Goal: Information Seeking & Learning: Find specific fact

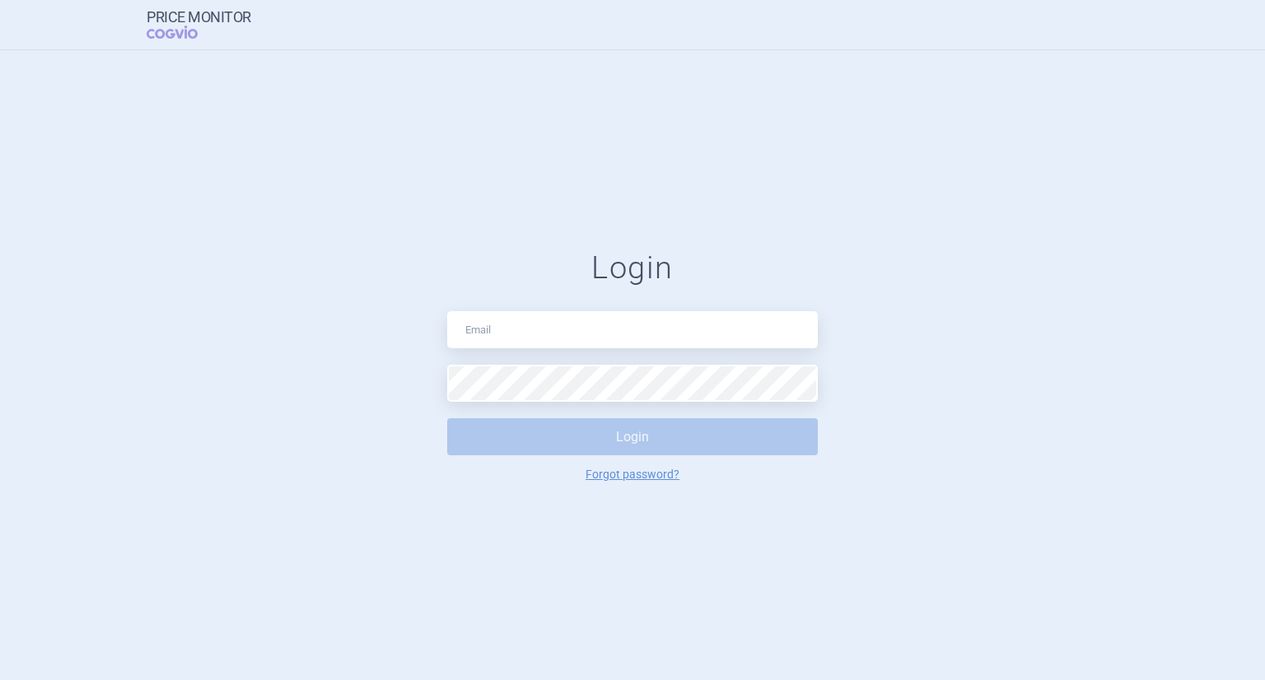
type input "lenka.kratochvilova@merck.com"
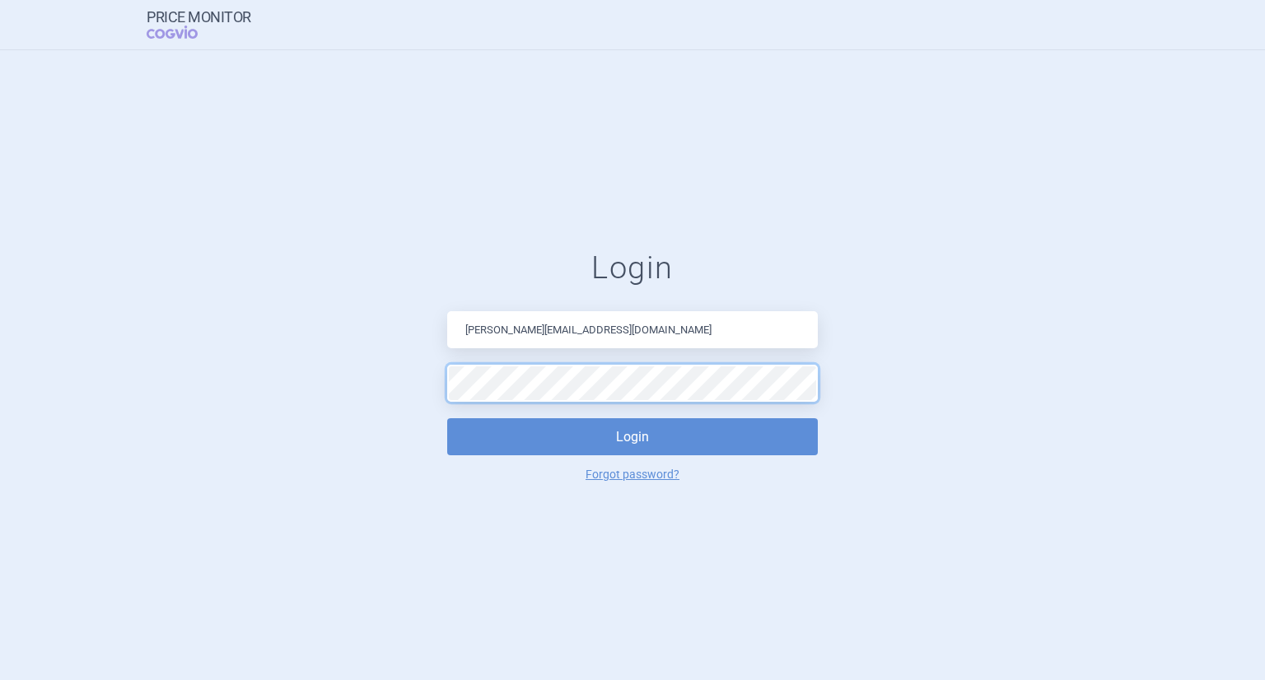
click at [447, 418] on button "Login" at bounding box center [632, 436] width 370 height 37
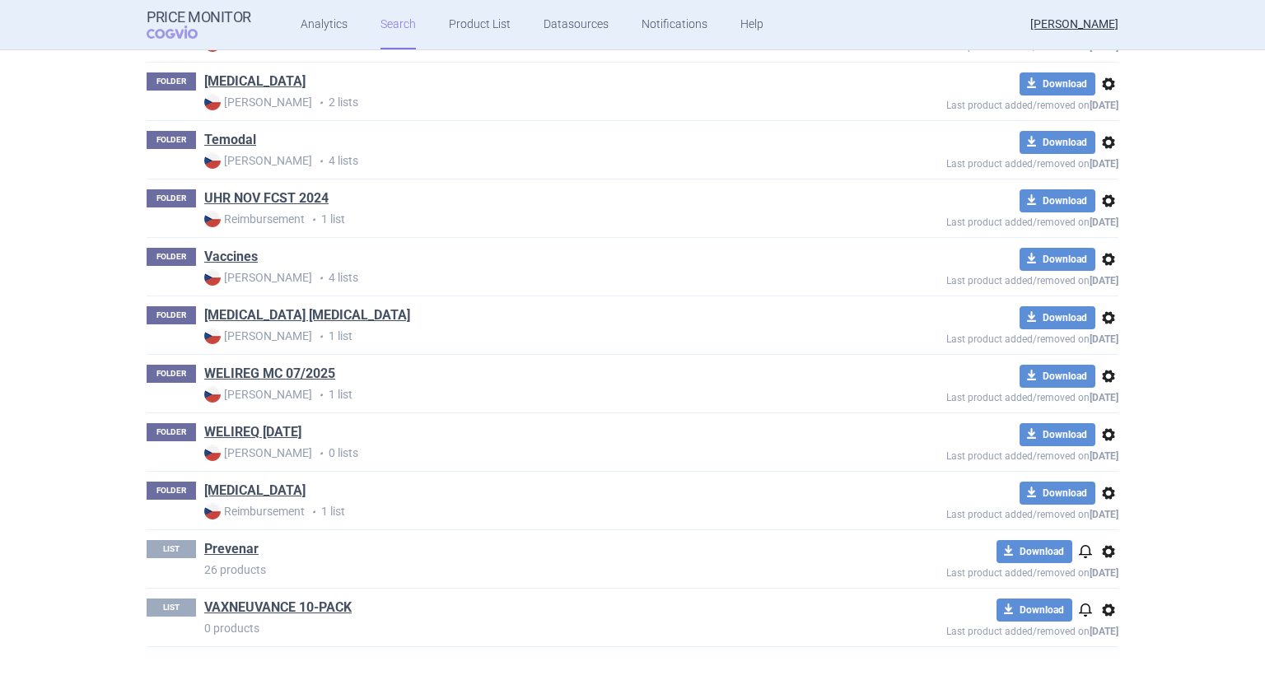
scroll to position [3301, 0]
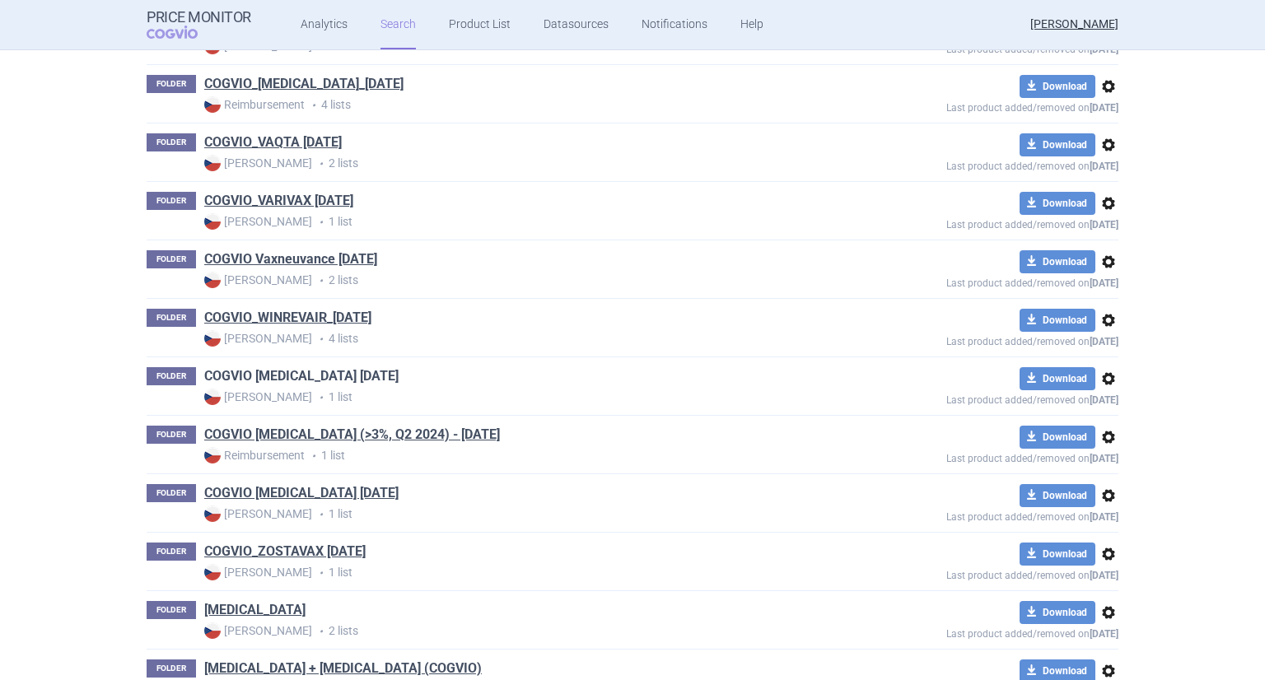
click at [326, 367] on link "COGVIO [MEDICAL_DATA] [DATE]" at bounding box center [301, 376] width 194 height 18
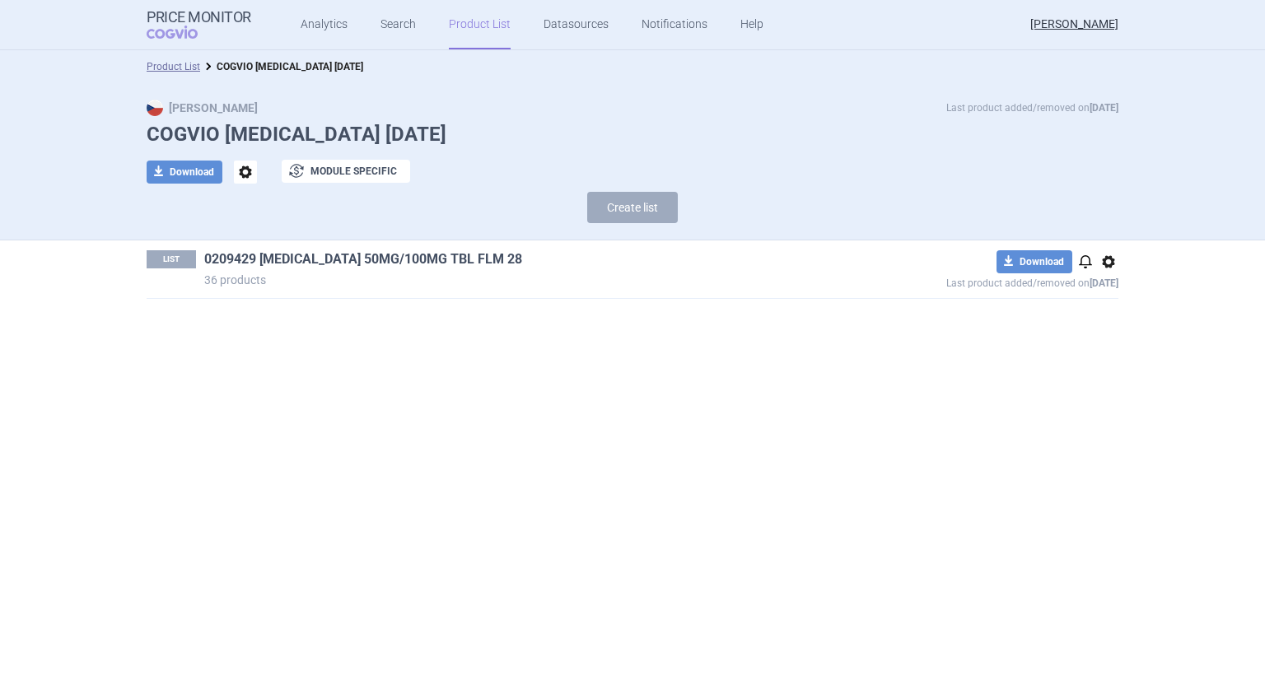
click at [416, 250] on link "0209429 ZEPATIER 50MG/100MG TBL FLM 28" at bounding box center [363, 259] width 318 height 18
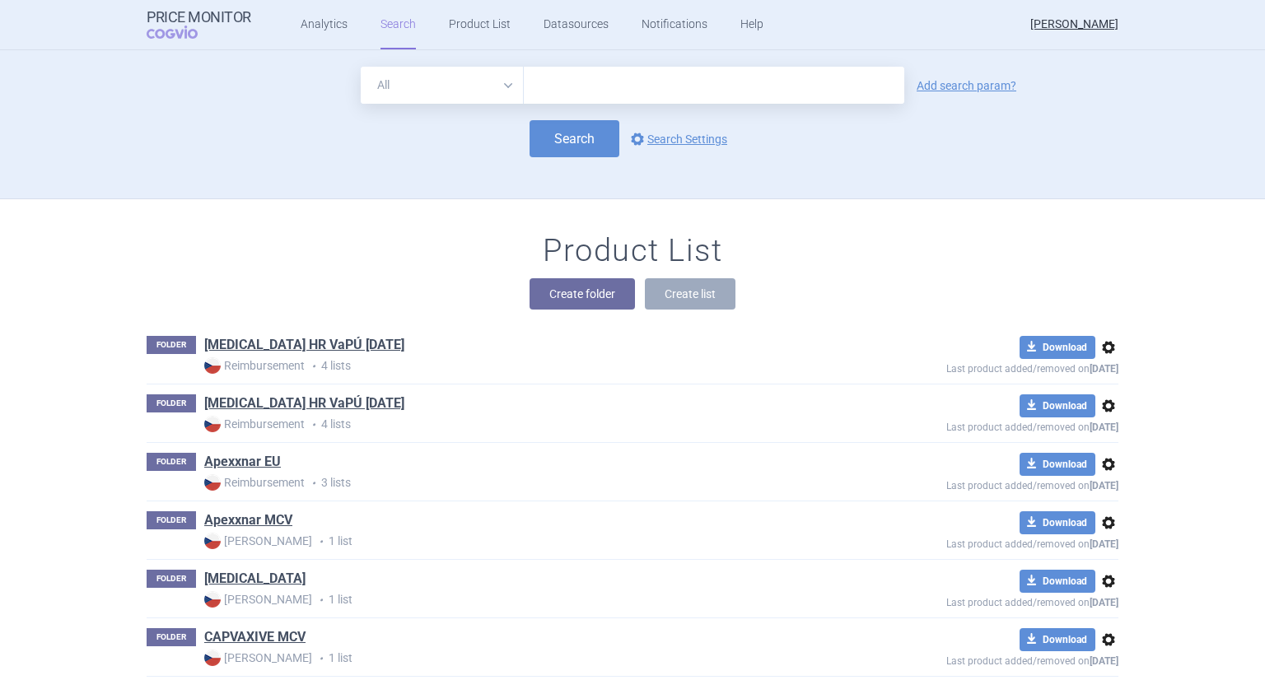
click at [590, 88] on input "text" at bounding box center [714, 85] width 380 height 37
type input "winrevair"
click at [331, 27] on link "Analytics" at bounding box center [324, 24] width 47 height 49
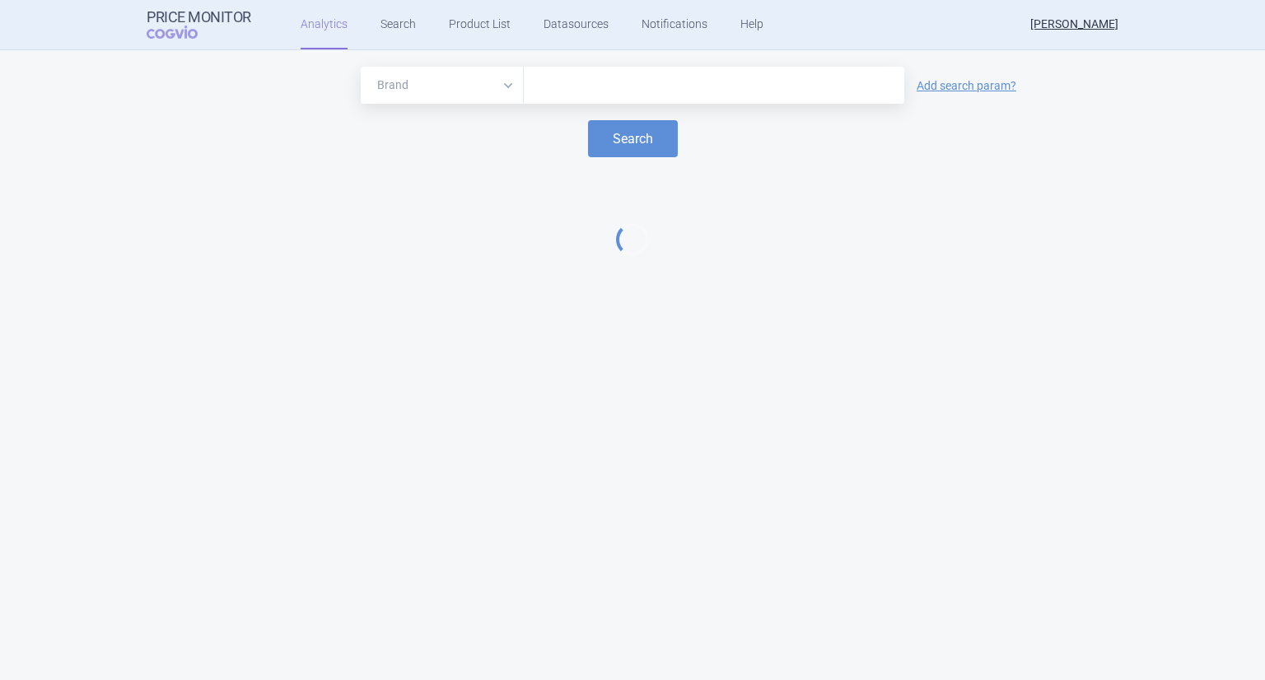
click at [570, 86] on input "text" at bounding box center [714, 85] width 364 height 21
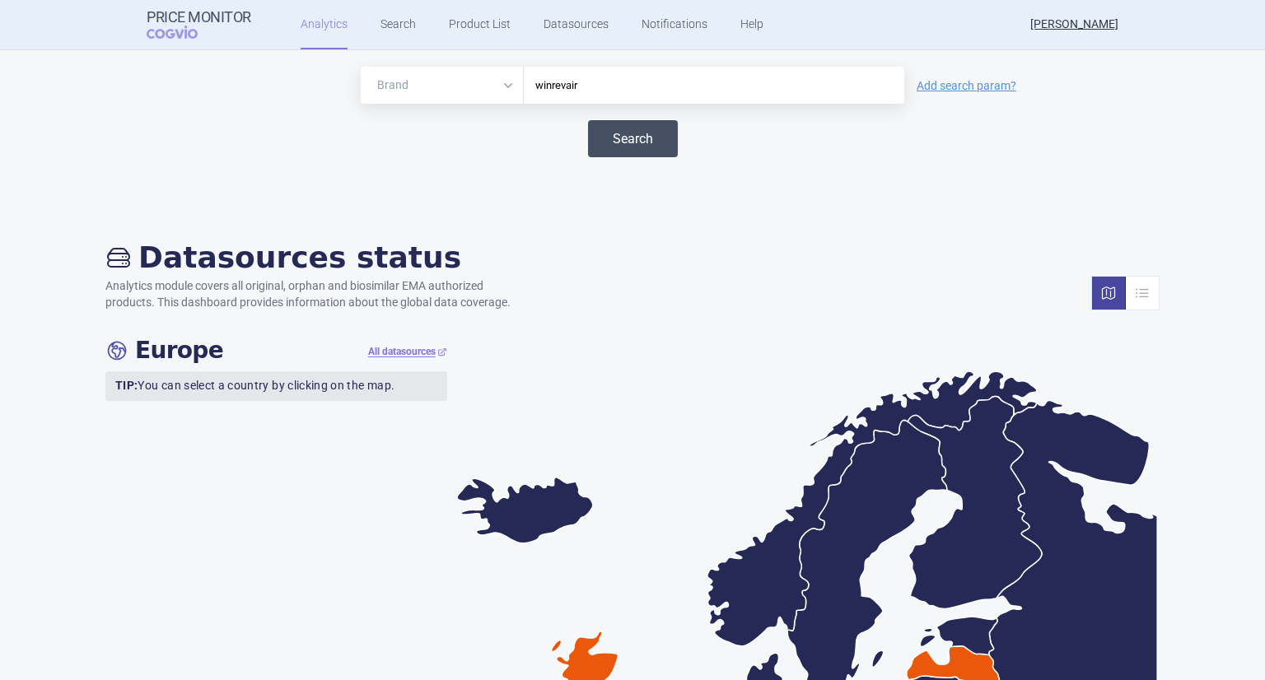
type input "winrevair"
click at [623, 147] on button "Search" at bounding box center [633, 138] width 90 height 37
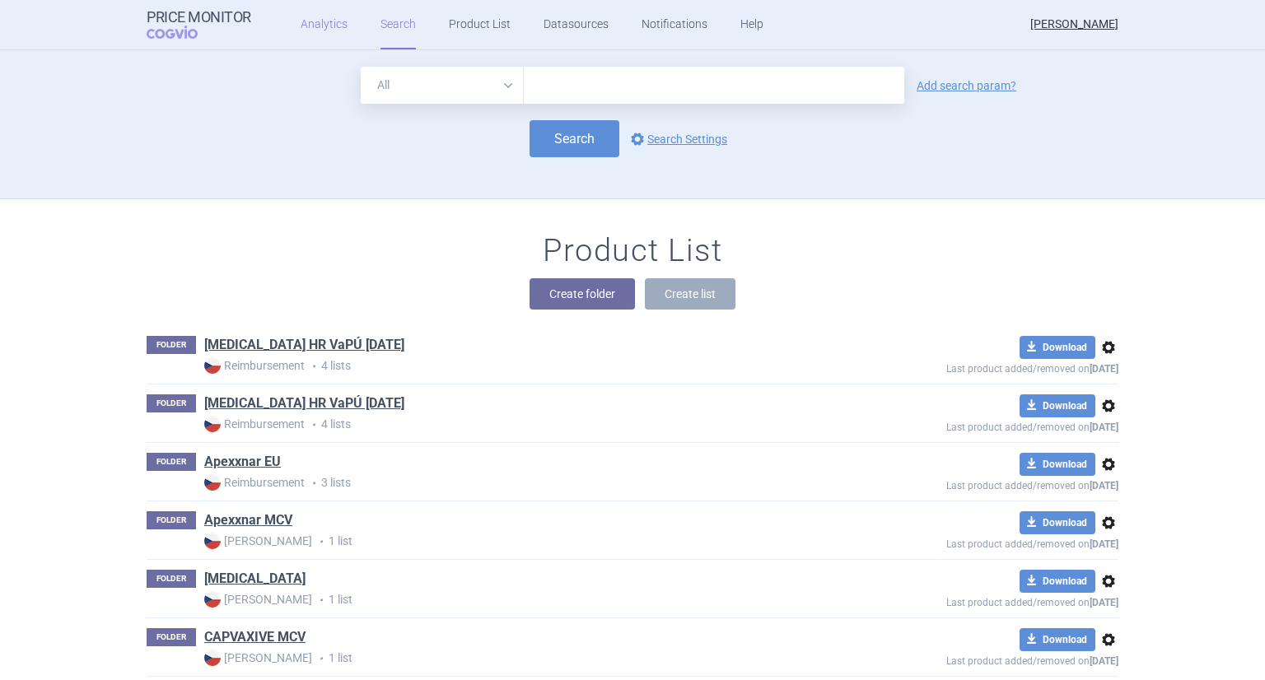
click at [327, 31] on link "Analytics" at bounding box center [324, 24] width 47 height 49
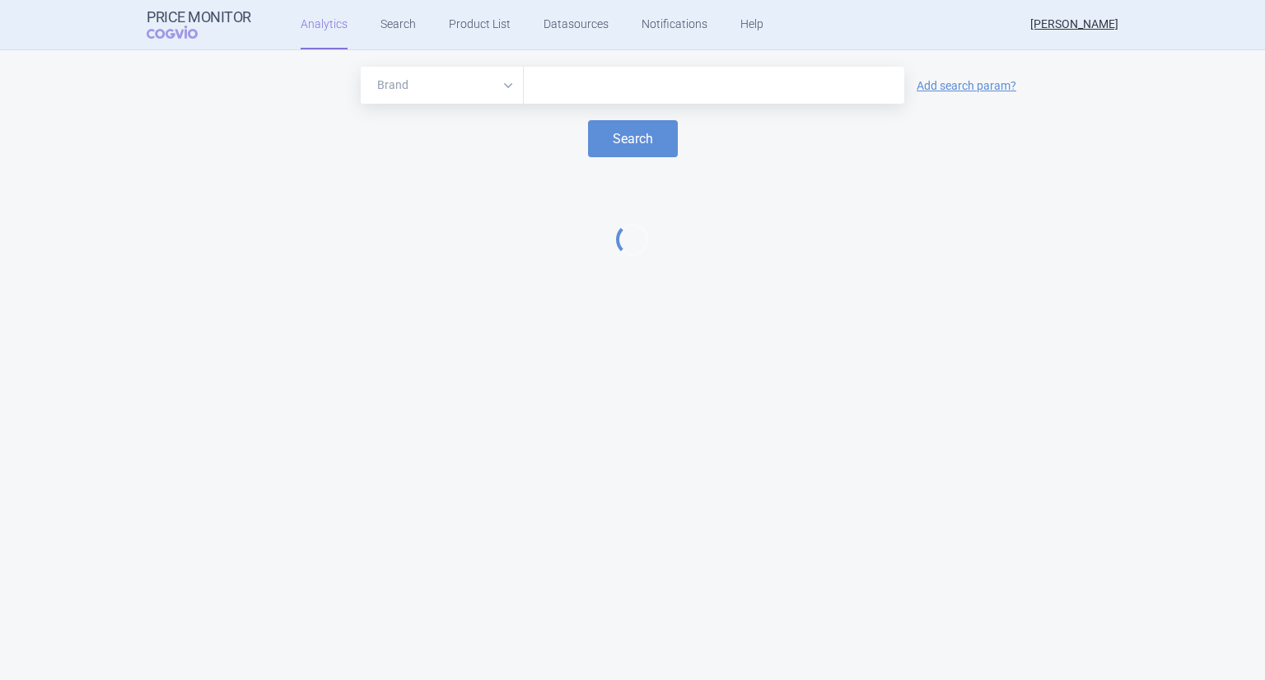
click at [562, 93] on input "text" at bounding box center [714, 85] width 364 height 21
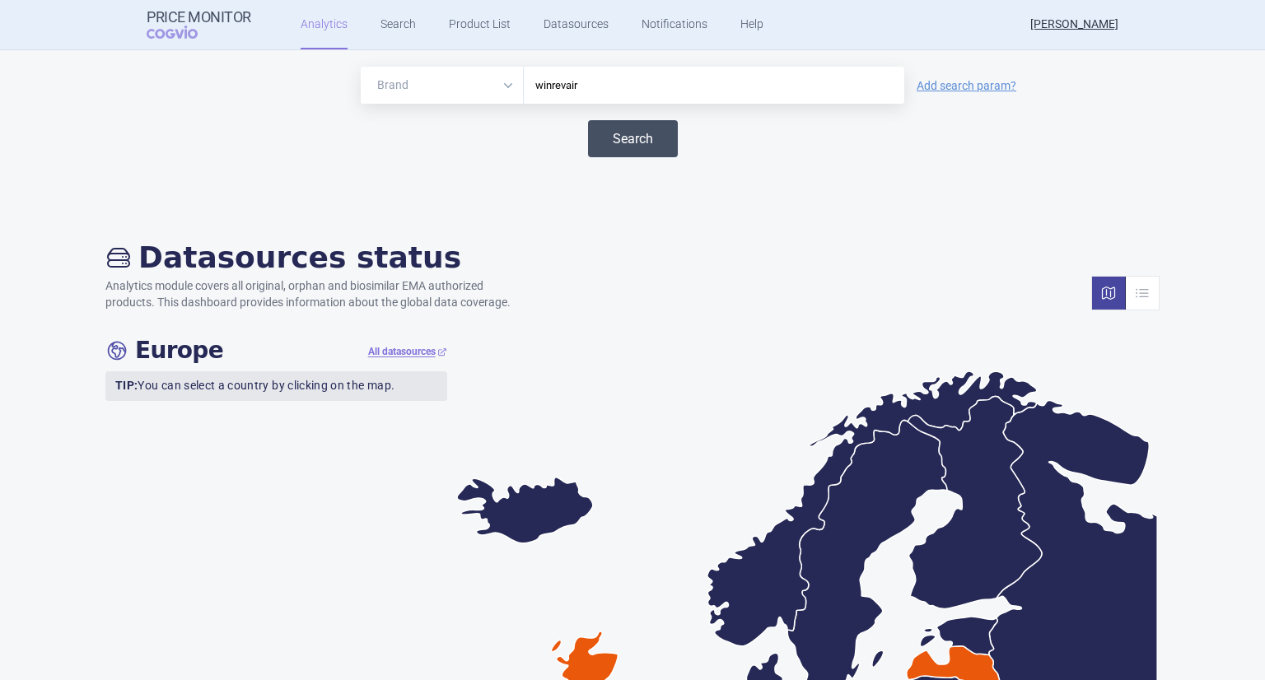
click at [626, 142] on button "Search" at bounding box center [633, 138] width 90 height 37
click at [603, 90] on input "winrevair" at bounding box center [714, 85] width 364 height 21
click at [622, 156] on button "Search" at bounding box center [633, 138] width 90 height 37
click at [614, 142] on button "Search" at bounding box center [633, 138] width 90 height 37
click at [585, 77] on input "winrevair" at bounding box center [714, 85] width 364 height 21
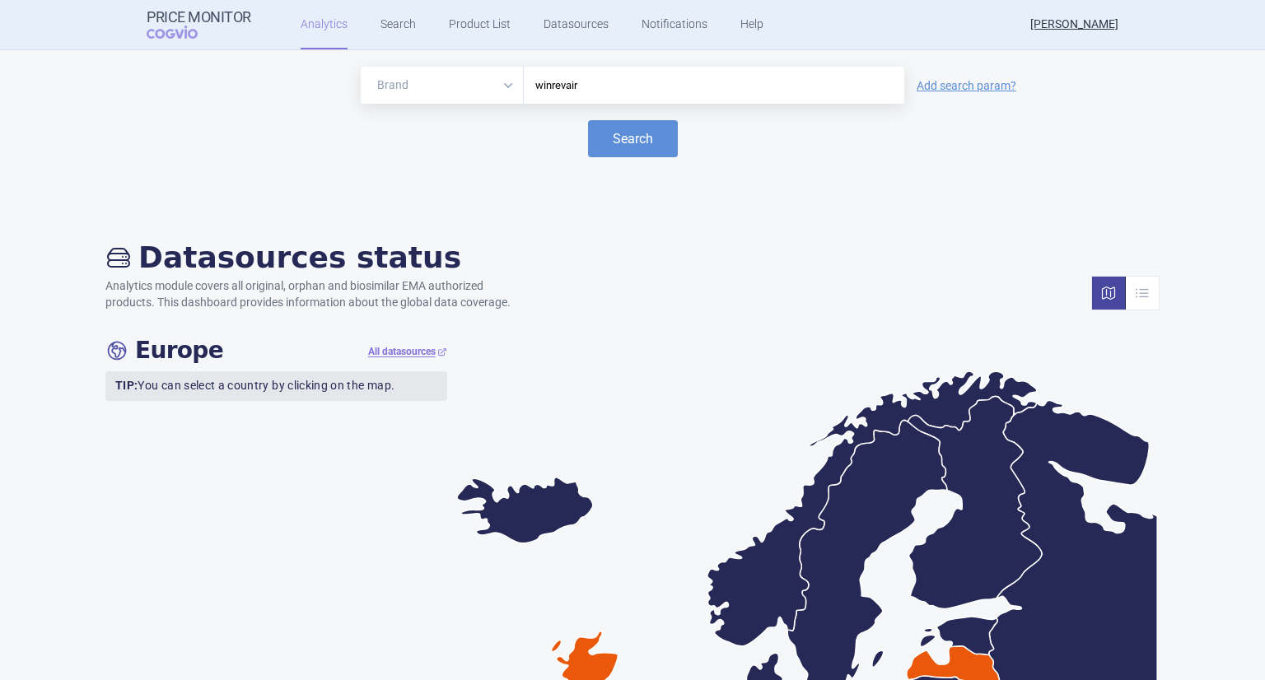
click at [585, 77] on input "winrevair" at bounding box center [714, 85] width 364 height 21
type input "WINREVAIR"
click at [626, 142] on button "Search" at bounding box center [633, 138] width 90 height 37
click at [404, 47] on link "Search" at bounding box center [397, 24] width 35 height 49
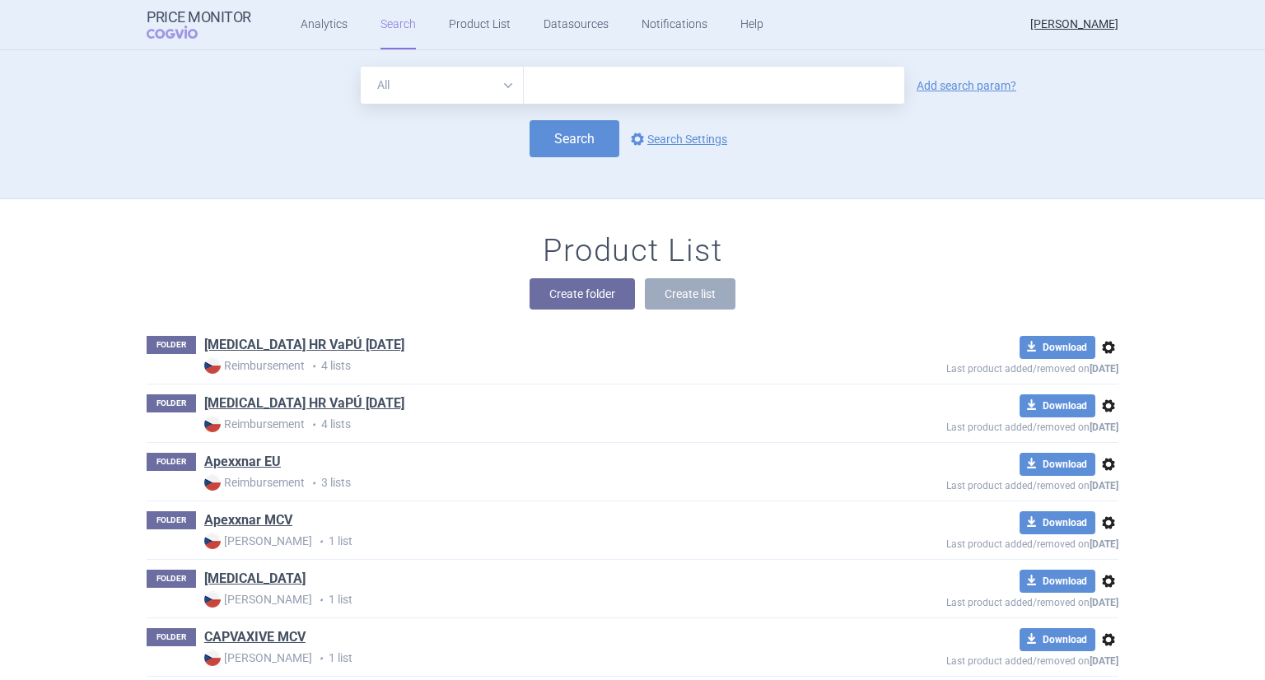
click at [579, 80] on input "text" at bounding box center [714, 85] width 380 height 37
type input "winrevair"
click at [558, 146] on button "Search" at bounding box center [574, 138] width 90 height 37
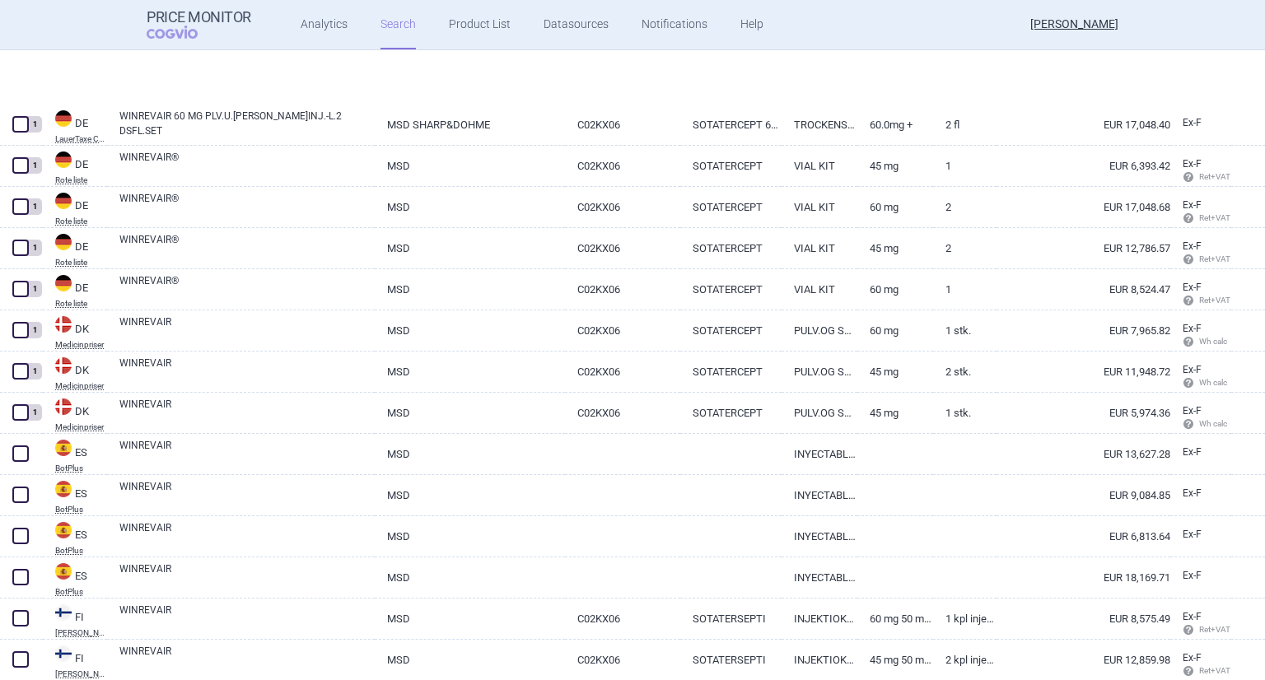
scroll to position [757, 0]
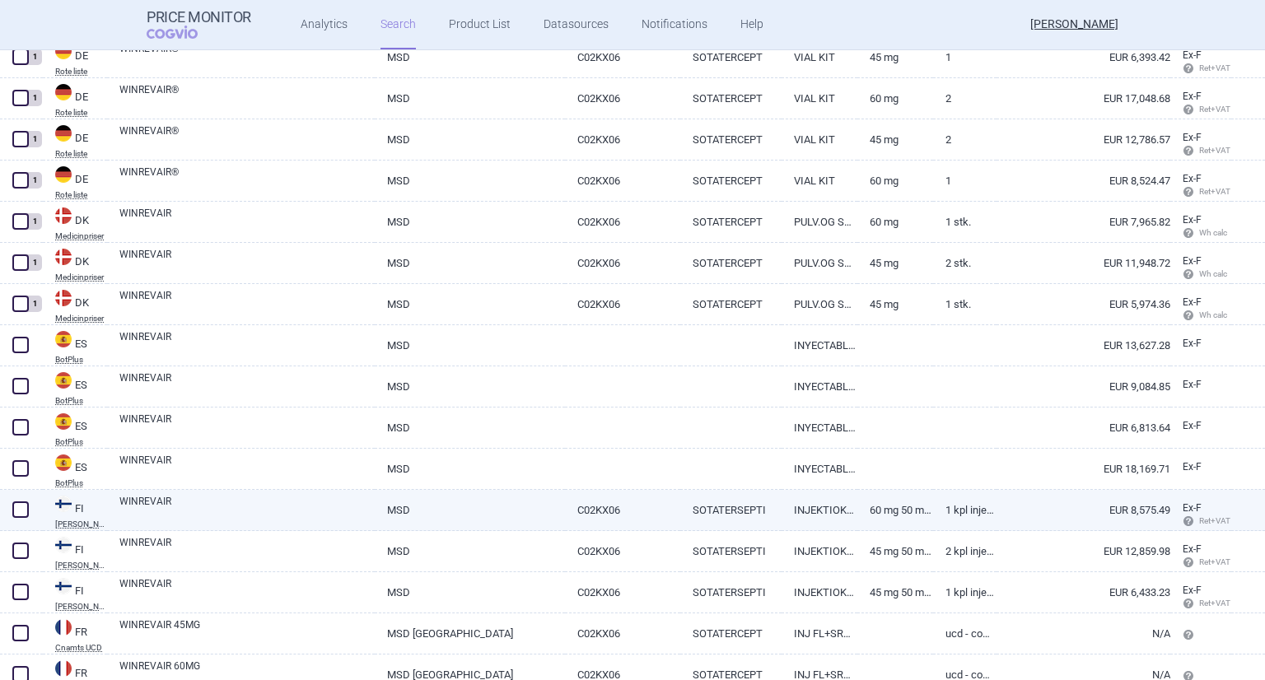
click at [721, 508] on link "SOTATERSEPTI" at bounding box center [730, 510] width 101 height 40
select select "EUR"
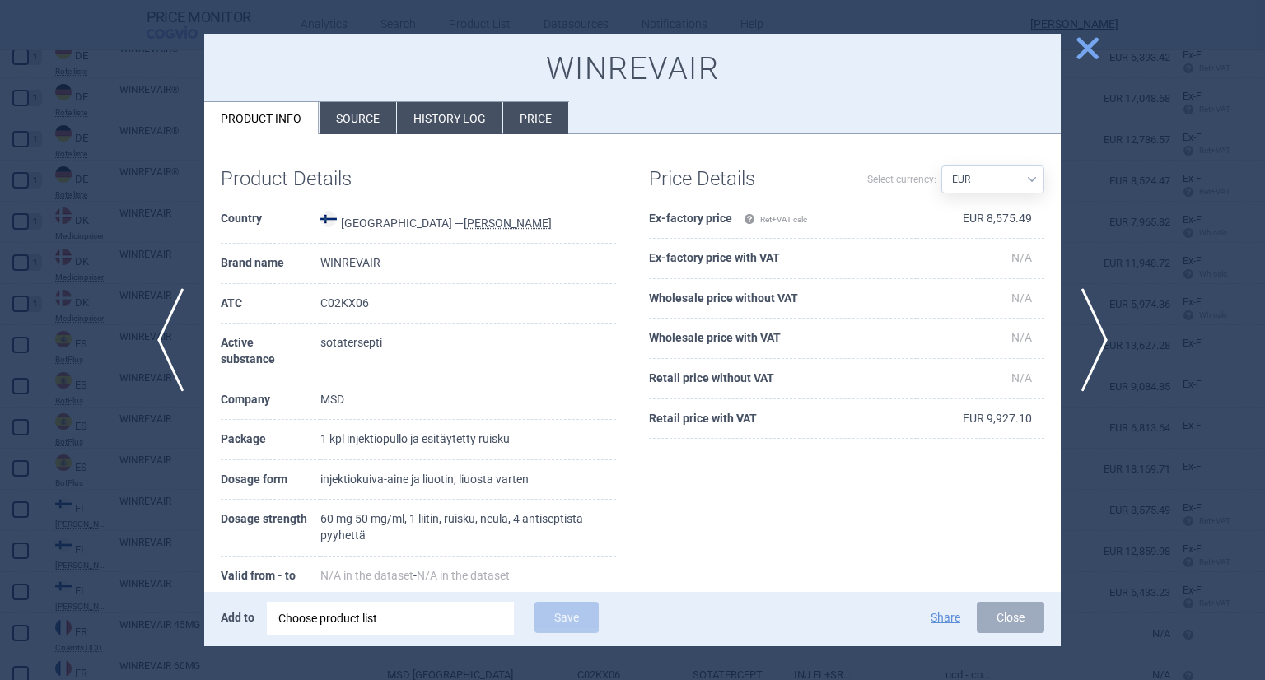
click at [1107, 44] on div at bounding box center [632, 340] width 1265 height 680
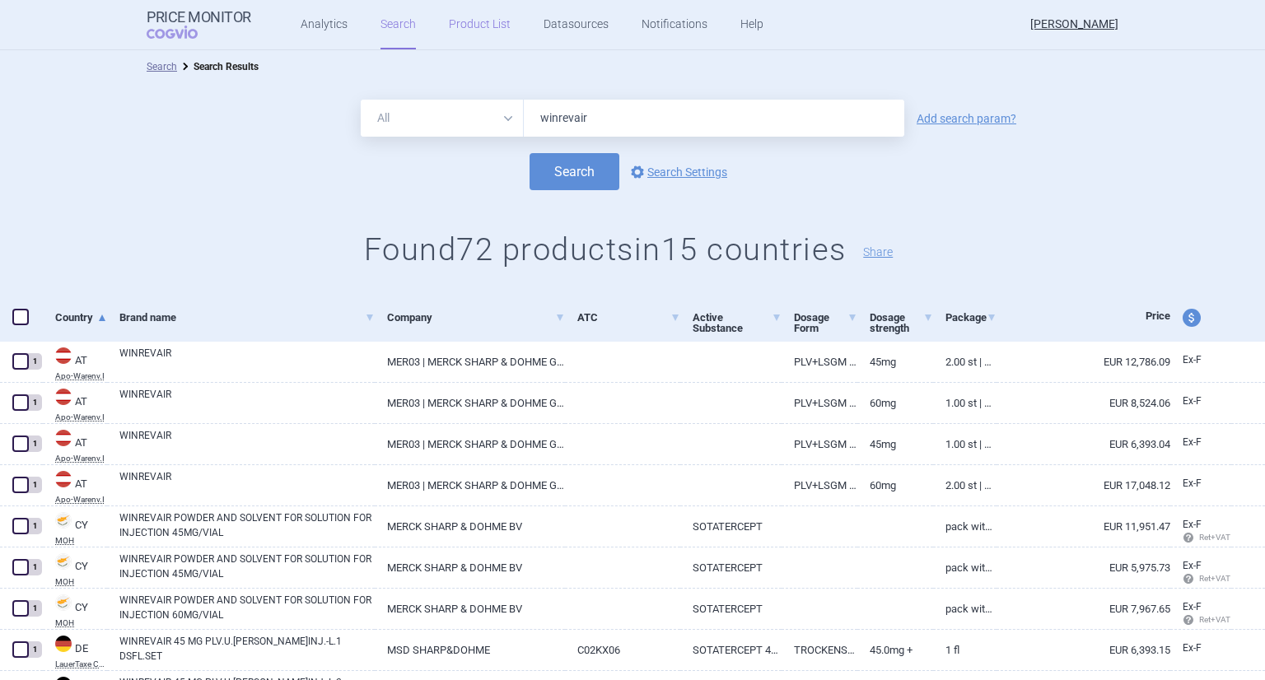
click at [478, 15] on link "Product List" at bounding box center [480, 24] width 62 height 49
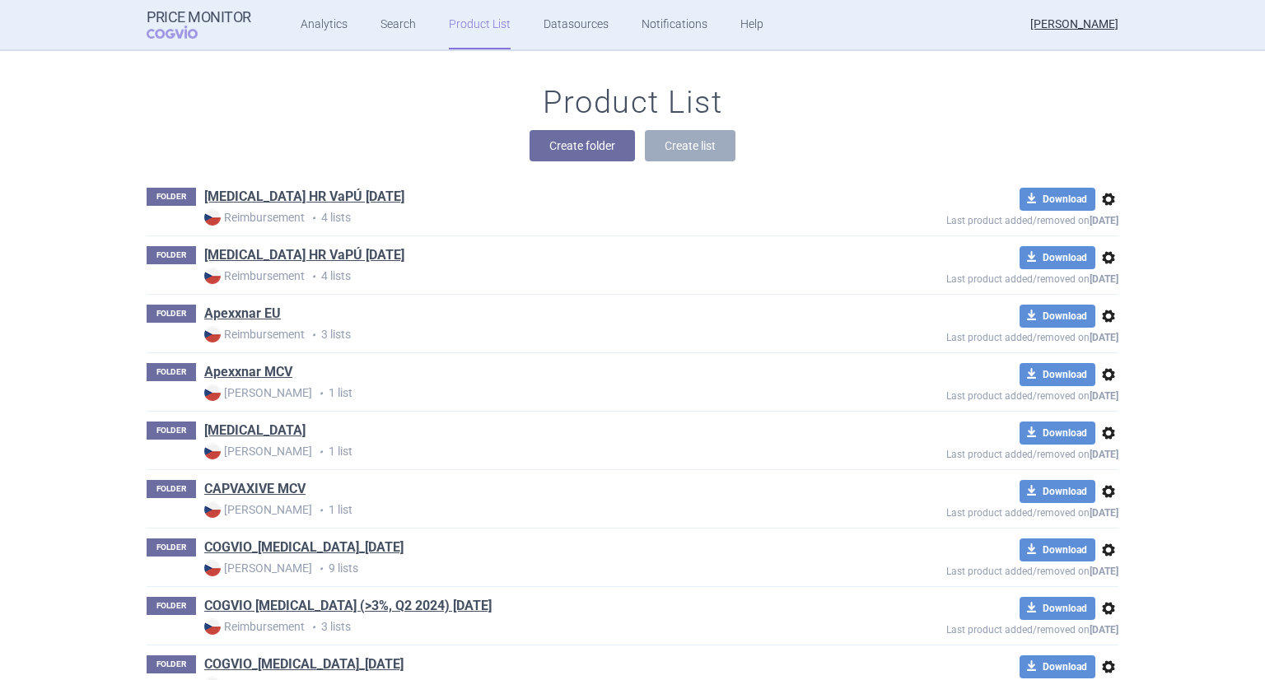
scroll to position [3243, 0]
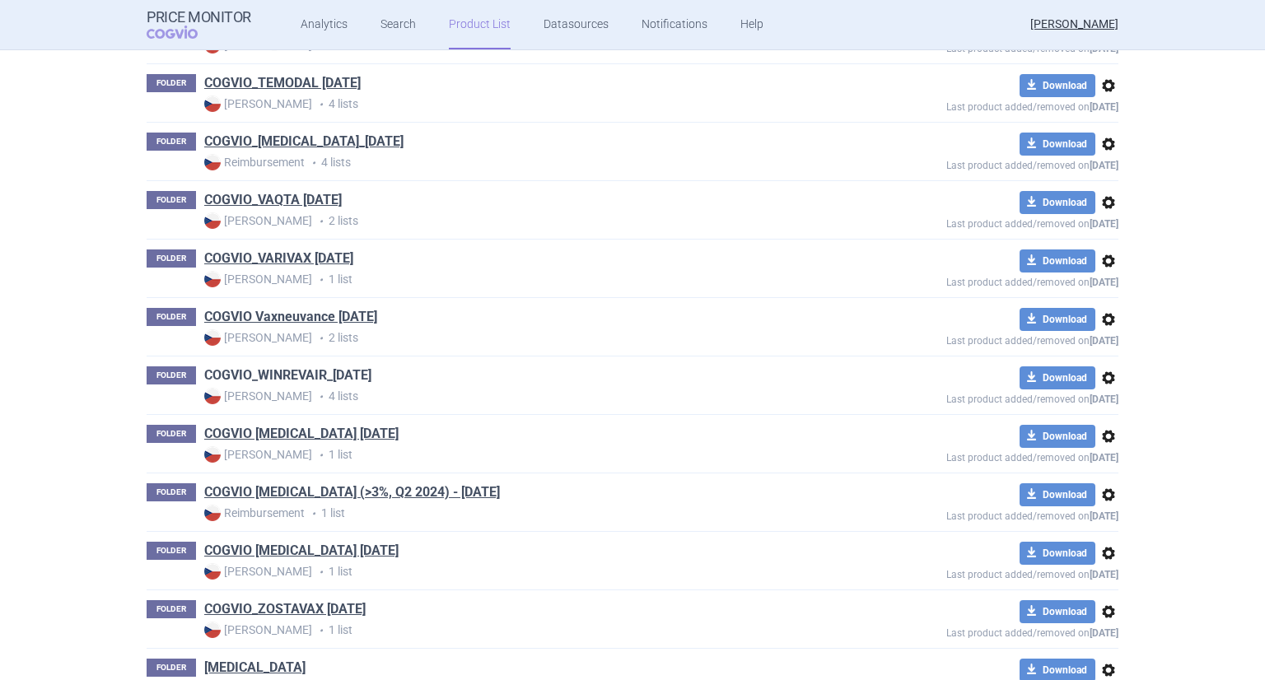
click at [327, 366] on link "COGVIO_WINREVAIR_[DATE]" at bounding box center [287, 375] width 167 height 18
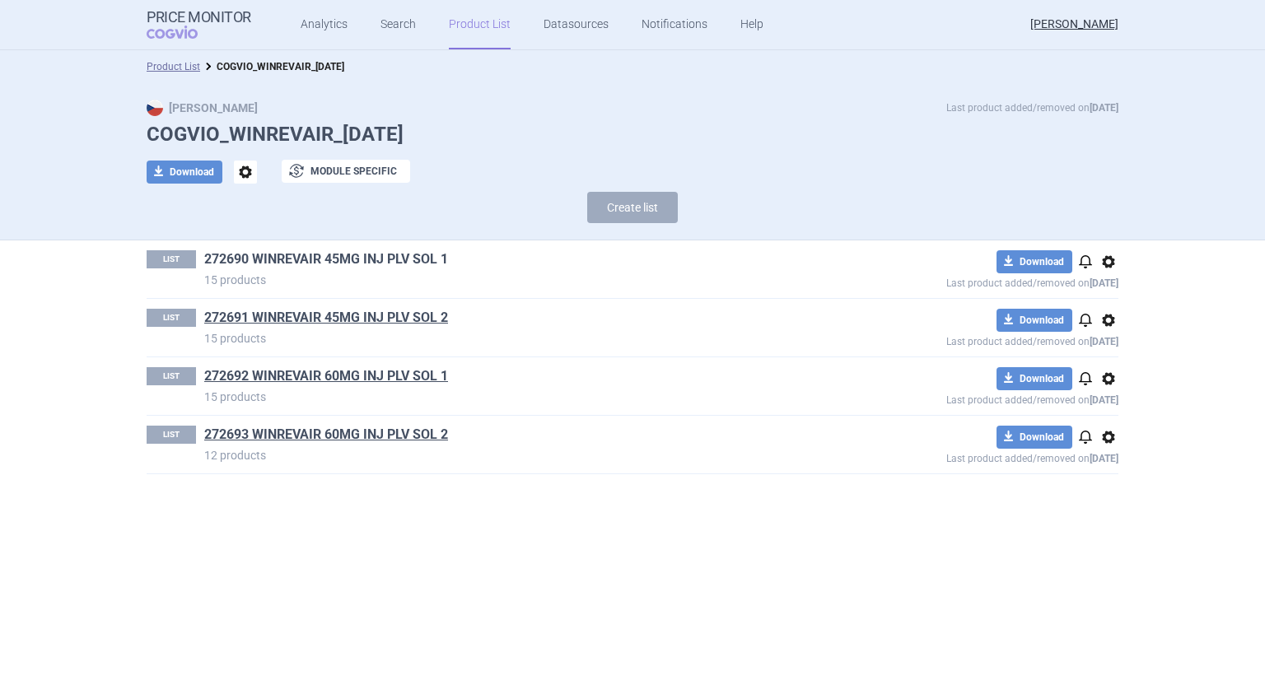
click at [392, 261] on link "272690 WINREVAIR 45MG INJ PLV SOL 1" at bounding box center [326, 259] width 244 height 18
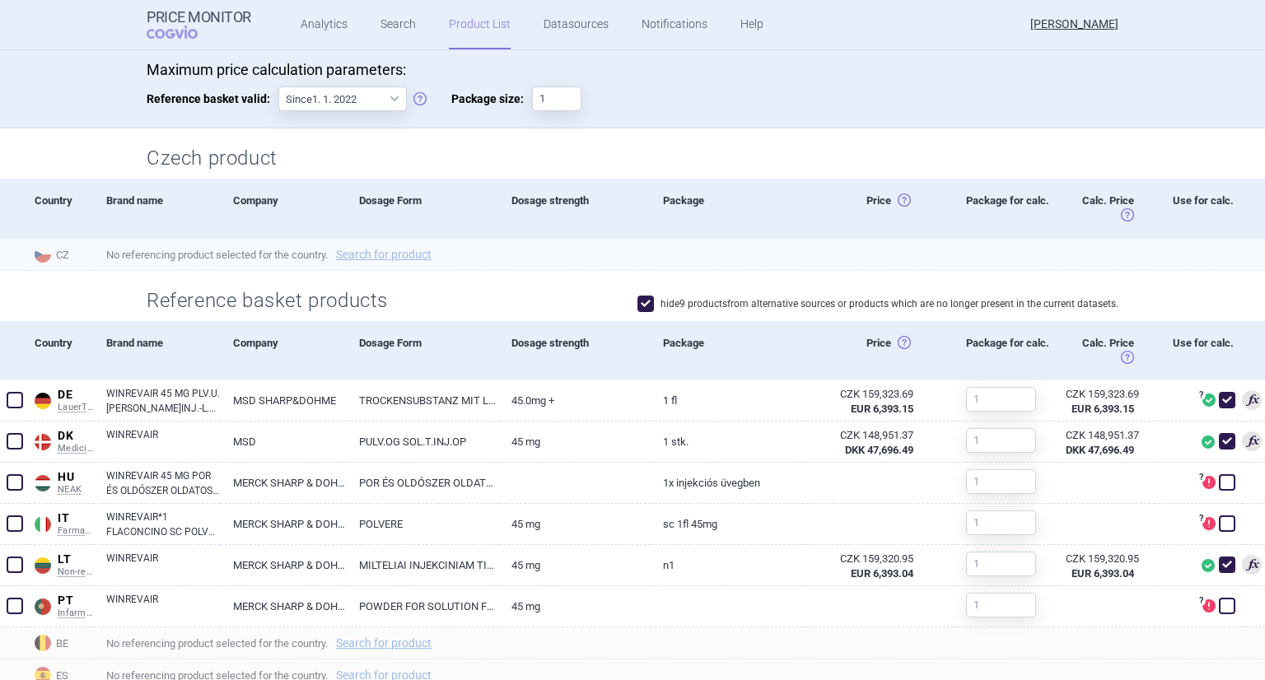
scroll to position [338, 0]
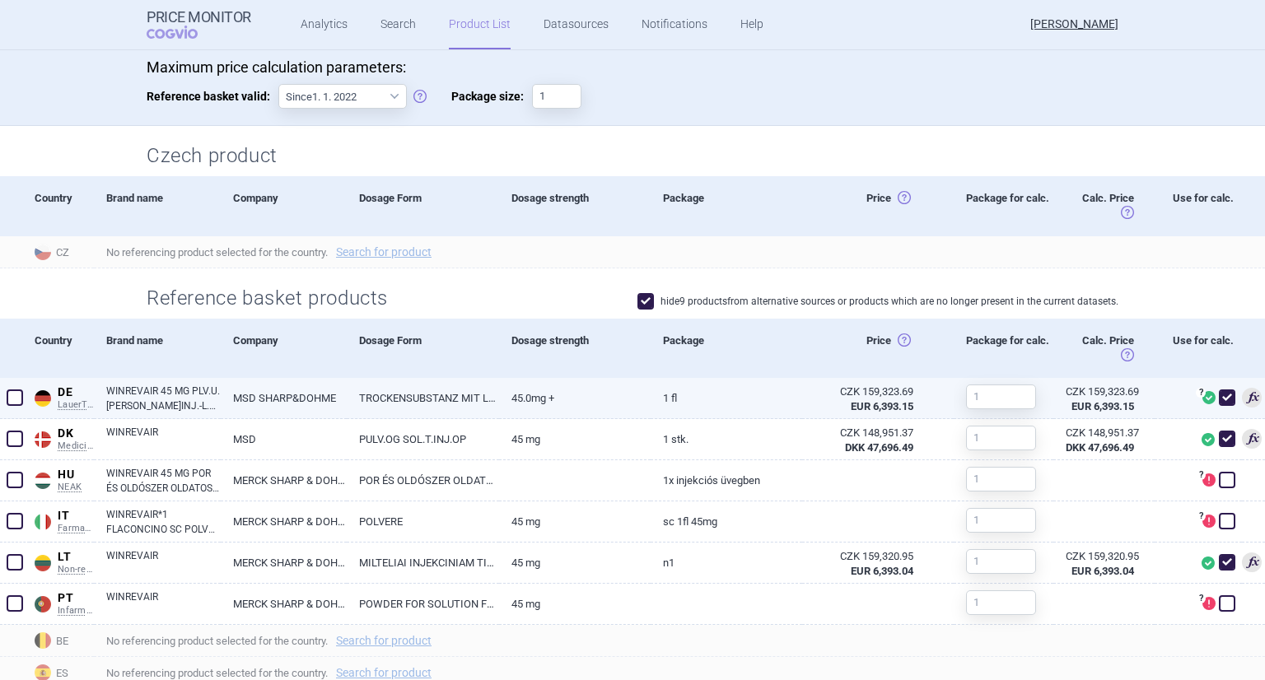
click at [405, 393] on link "TROCKENSUBSTANZ MIT LÖSUNGSMITTEL" at bounding box center [422, 398] width 151 height 40
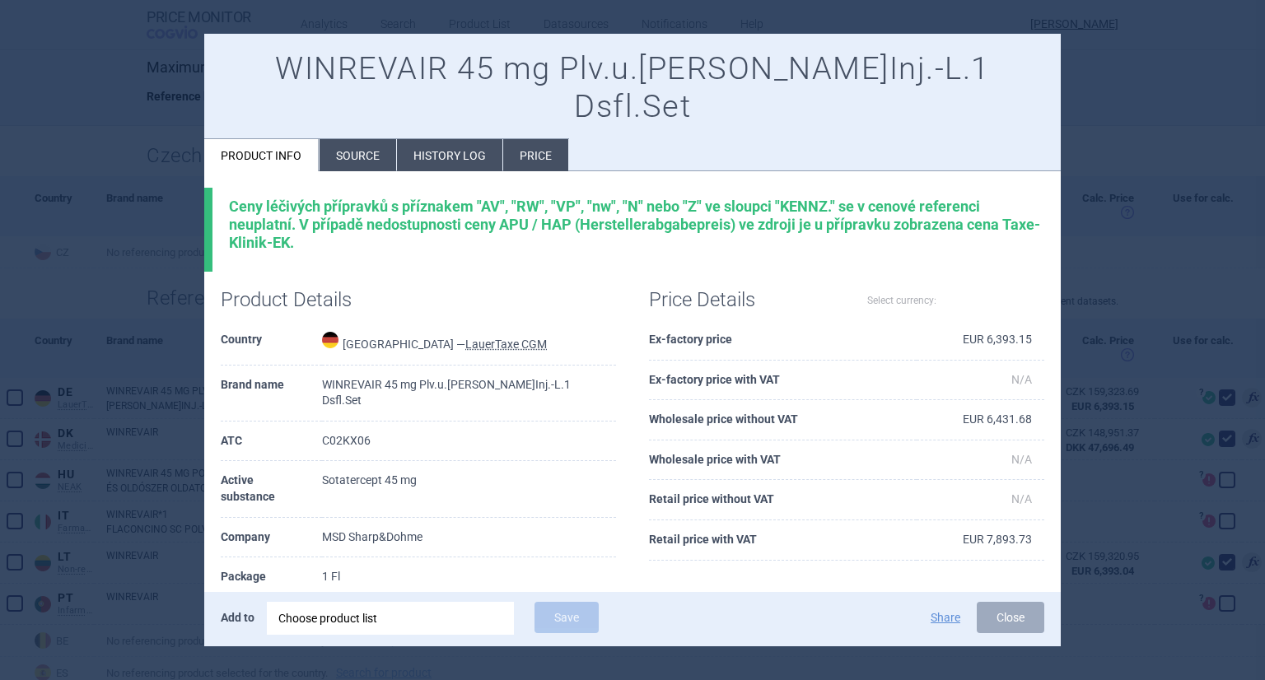
select select "EUR"
click at [1090, 42] on span "close" at bounding box center [1087, 48] width 29 height 29
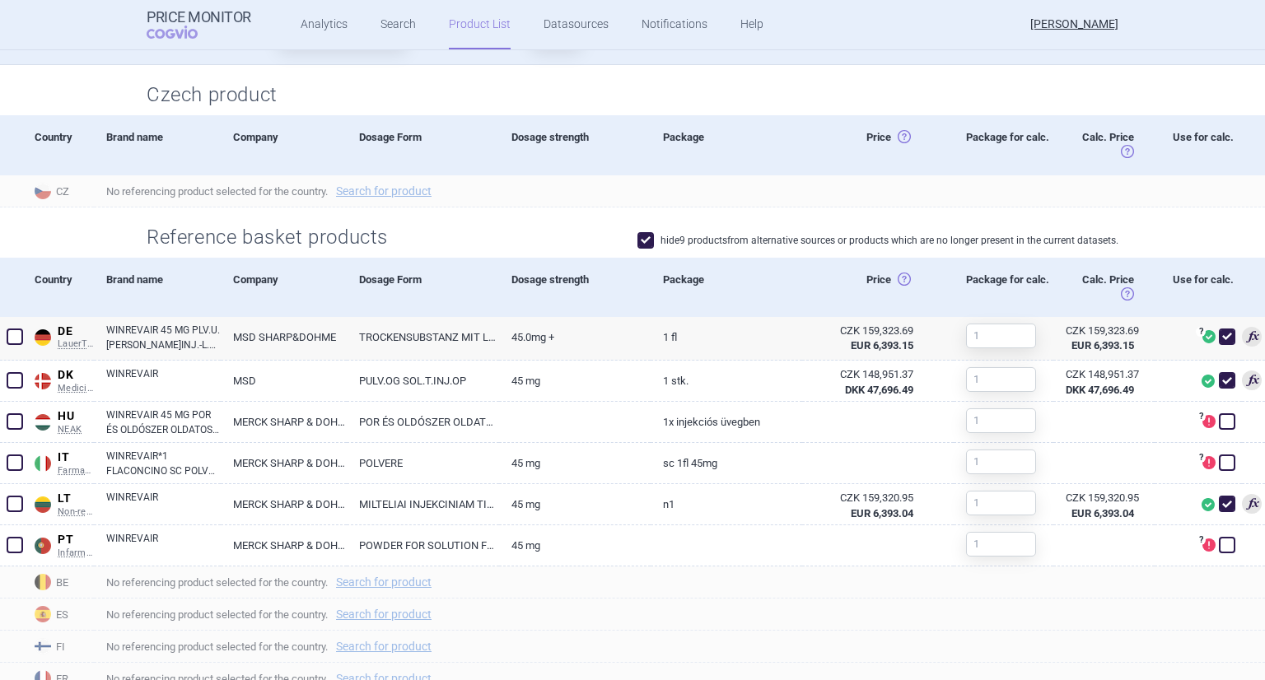
scroll to position [420, 0]
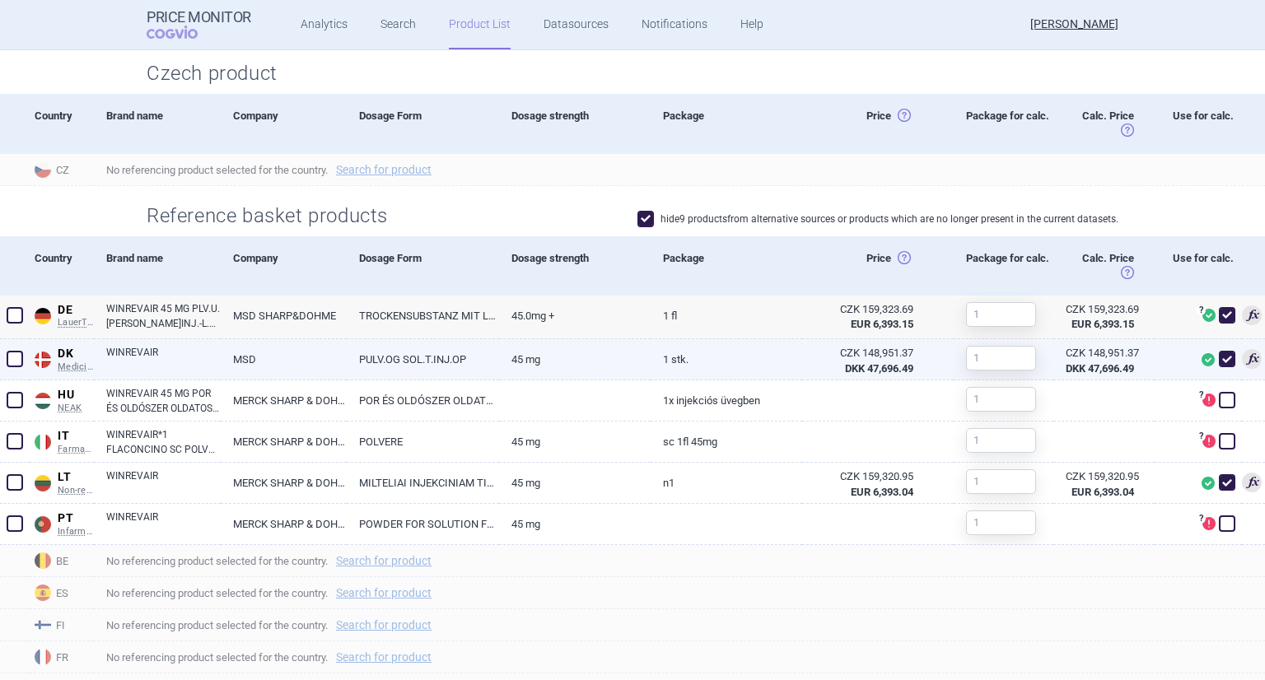
click at [120, 345] on link "WINREVAIR" at bounding box center [163, 360] width 114 height 30
select select "EUR"
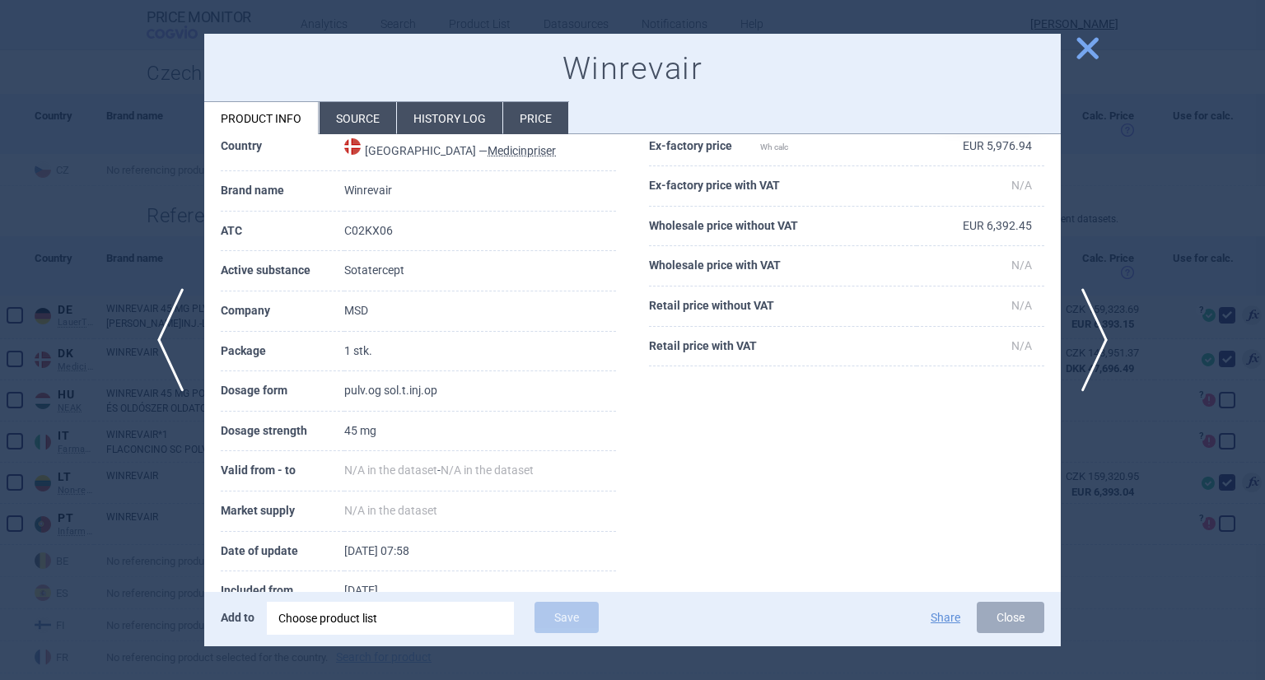
scroll to position [123, 0]
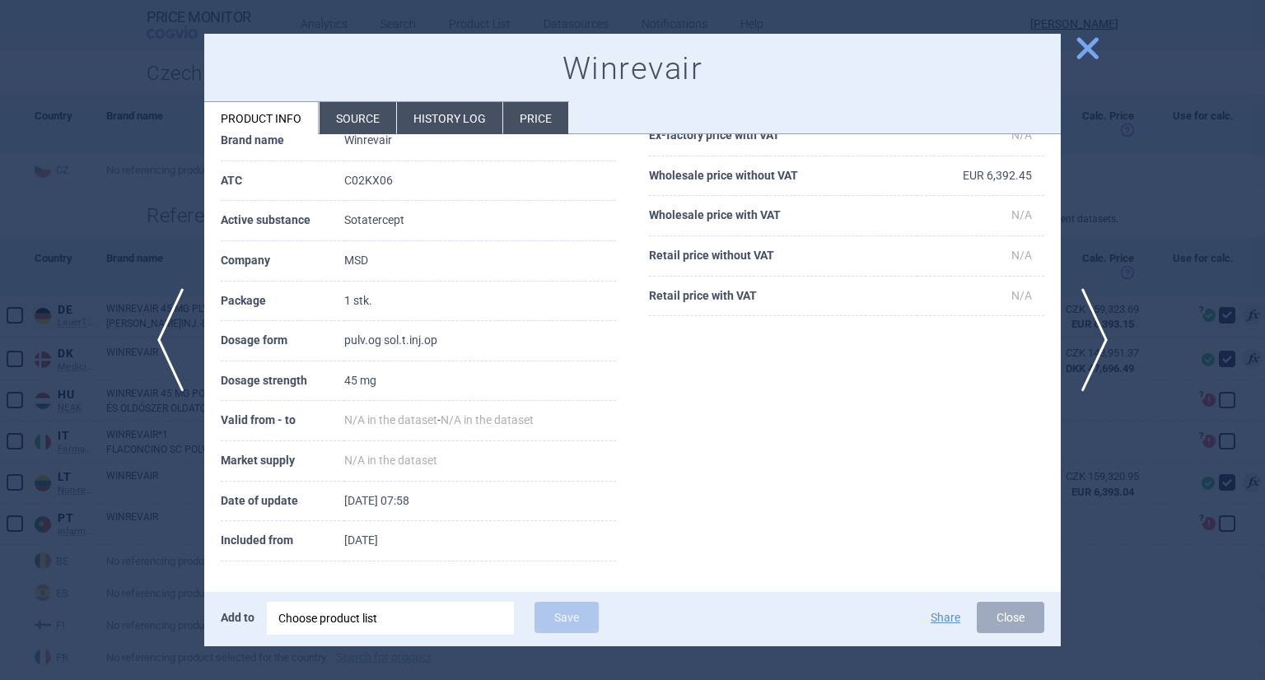
click at [364, 117] on li "Source" at bounding box center [357, 118] width 77 height 32
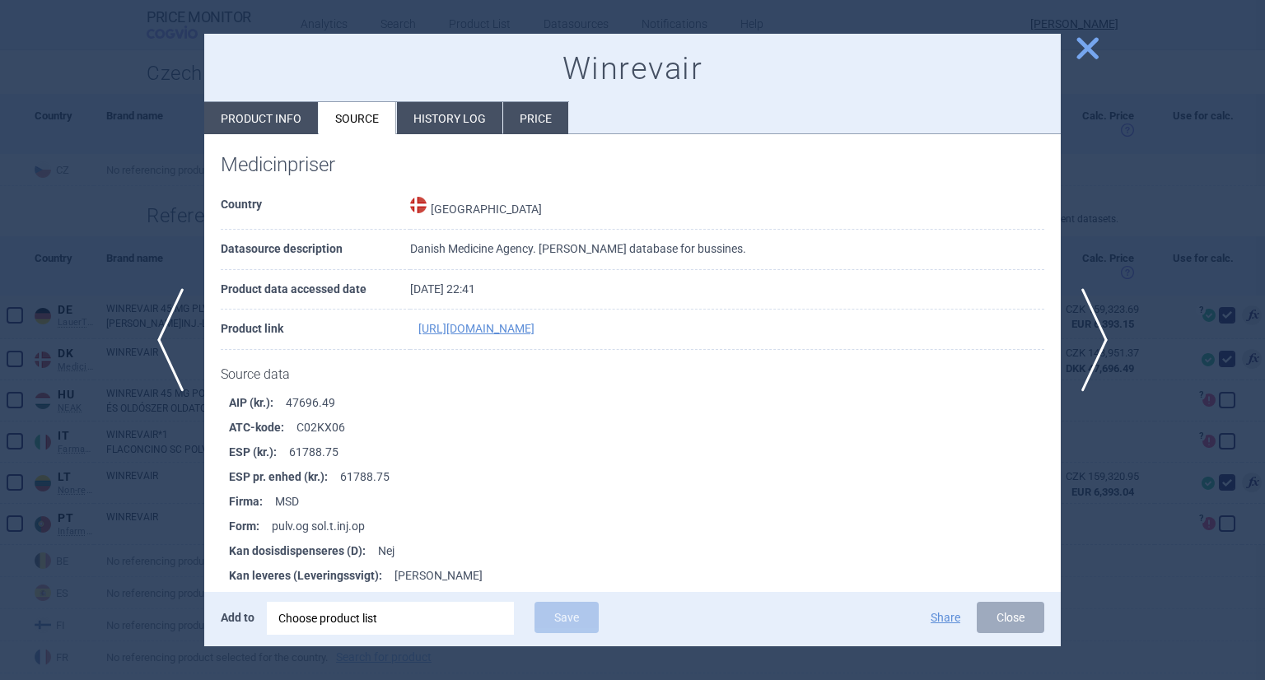
scroll to position [13, 0]
click at [530, 332] on link "https://erhverv.medicinpriser.dk/fakta/038417/generelt.aspx" at bounding box center [476, 330] width 116 height 12
